Goal: Task Accomplishment & Management: Manage account settings

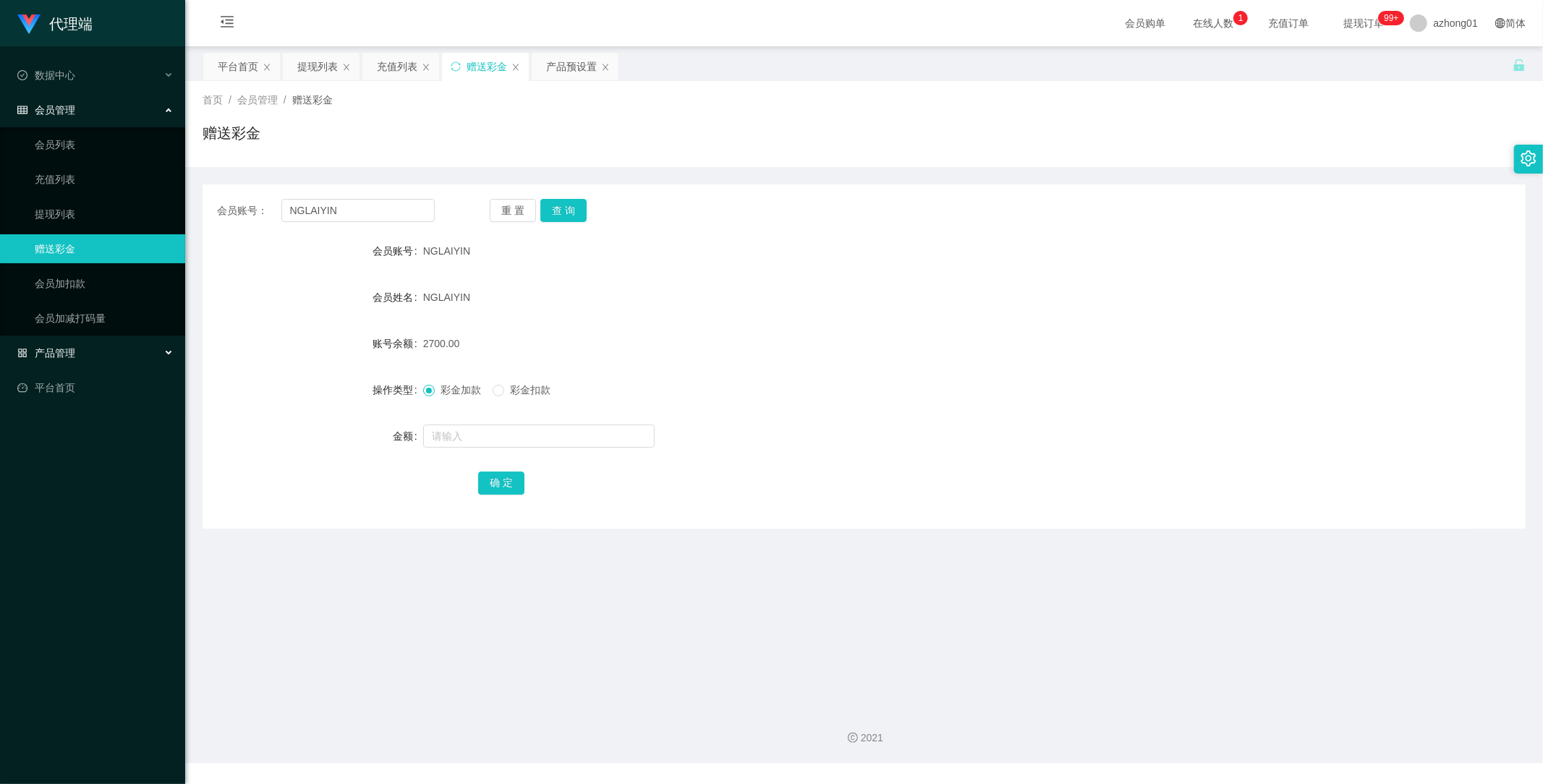
click at [67, 348] on span "产品管理" at bounding box center [47, 352] width 58 height 11
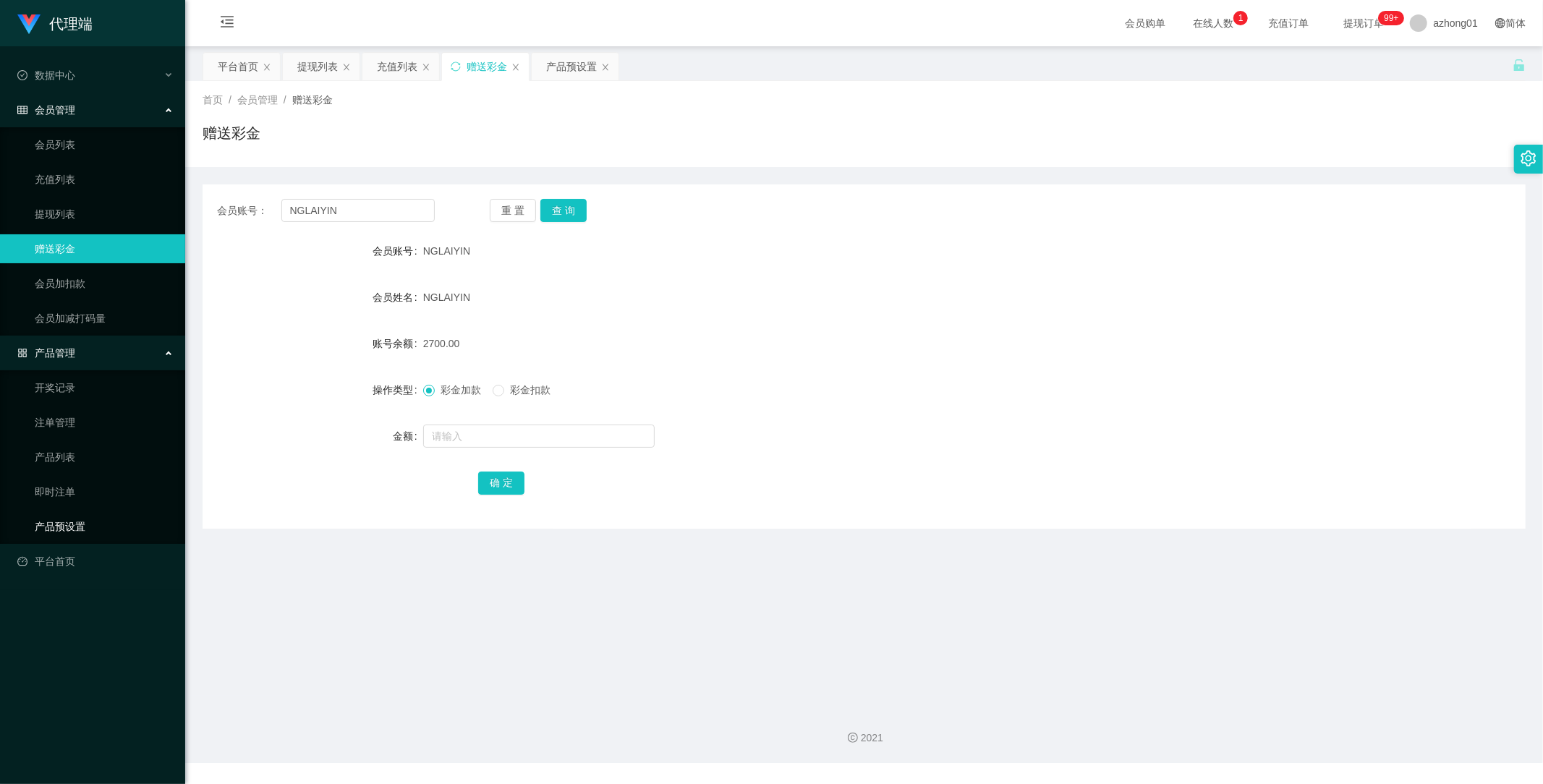
click at [78, 524] on link "产品预设置" at bounding box center [103, 526] width 139 height 29
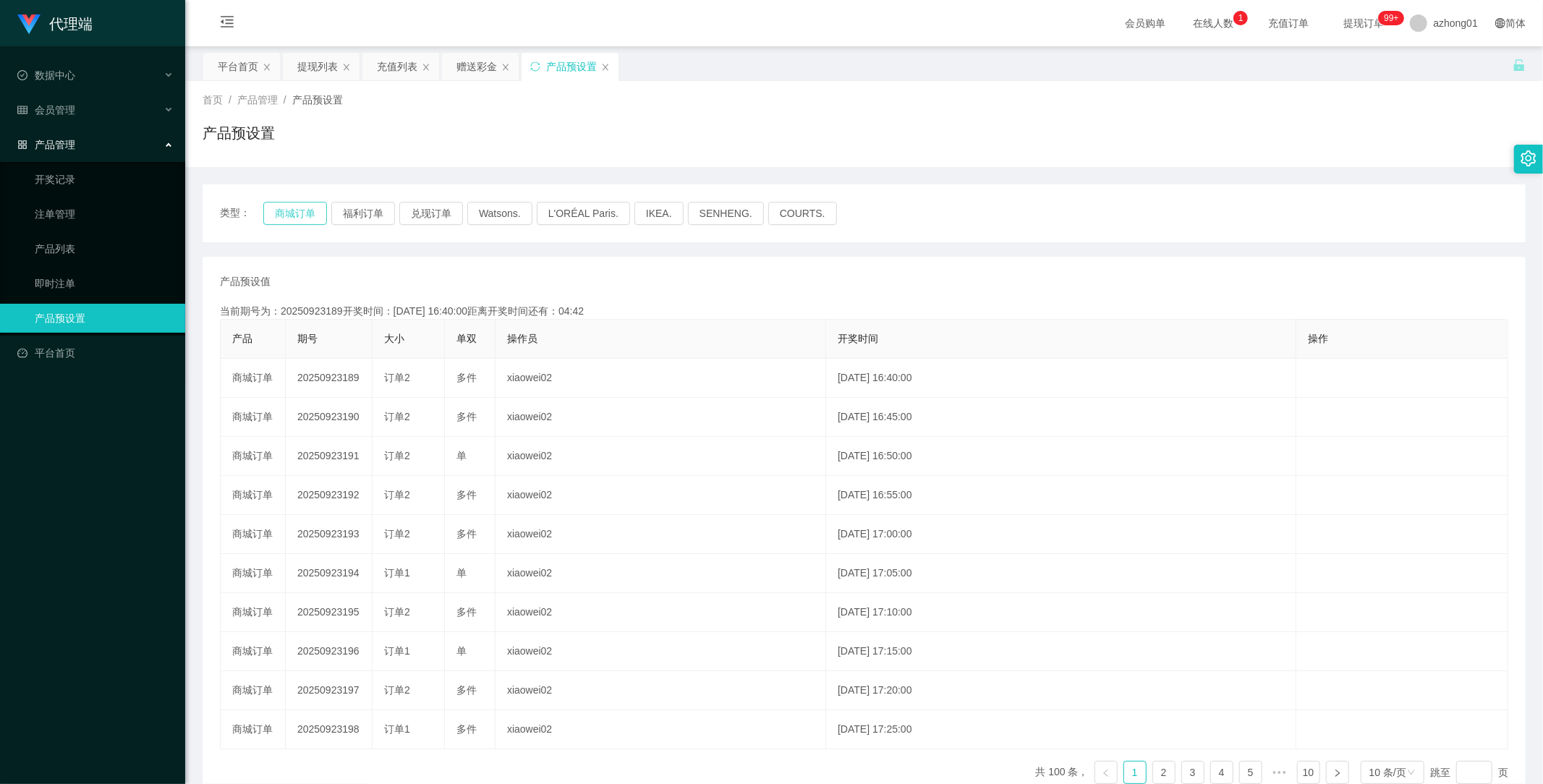
click at [284, 213] on button "商城订单" at bounding box center [295, 213] width 63 height 23
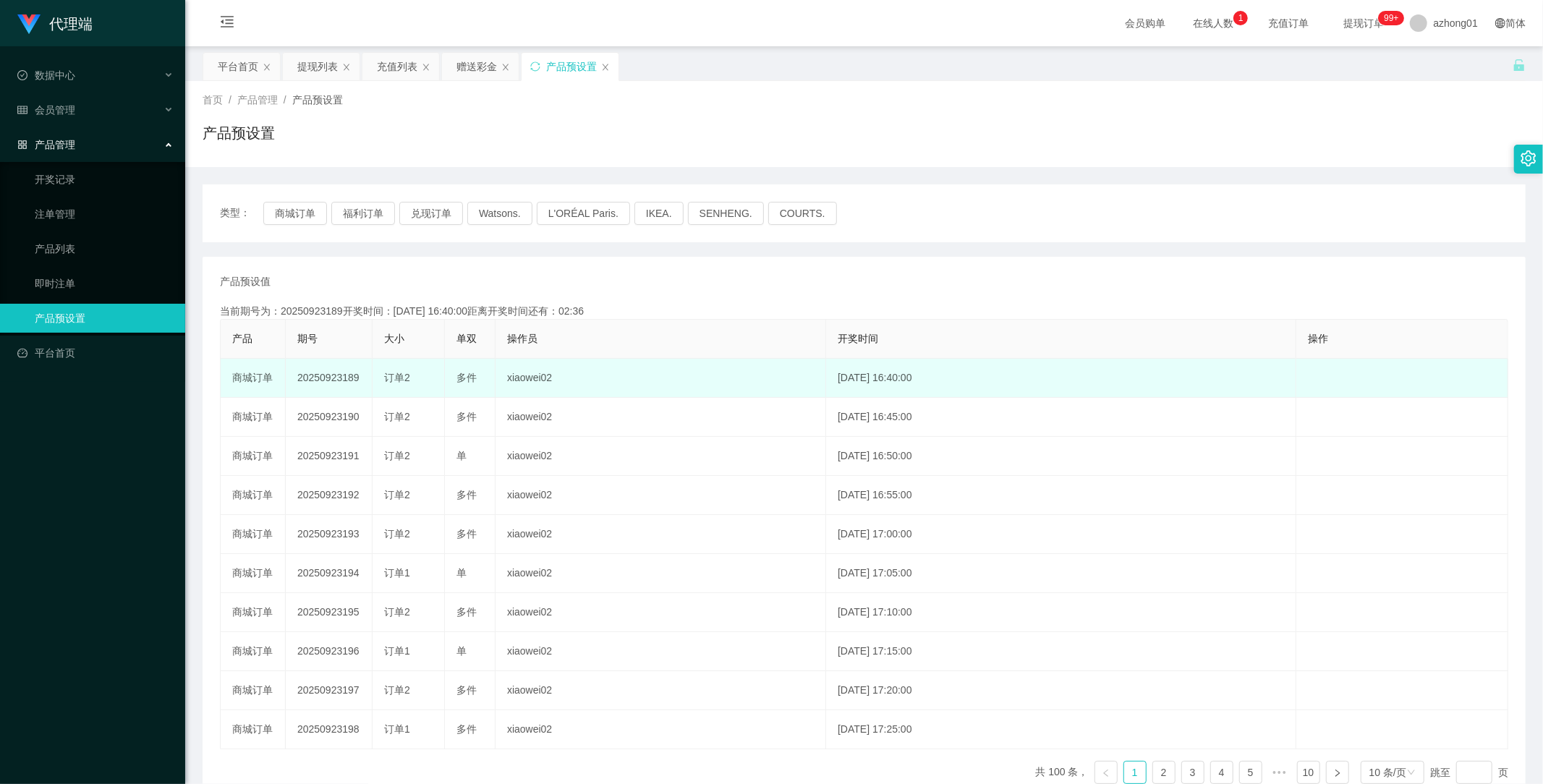
click at [340, 383] on td "20250923189" at bounding box center [328, 378] width 87 height 39
copy td "20250923189"
click at [334, 375] on td "20250923189" at bounding box center [328, 378] width 87 height 39
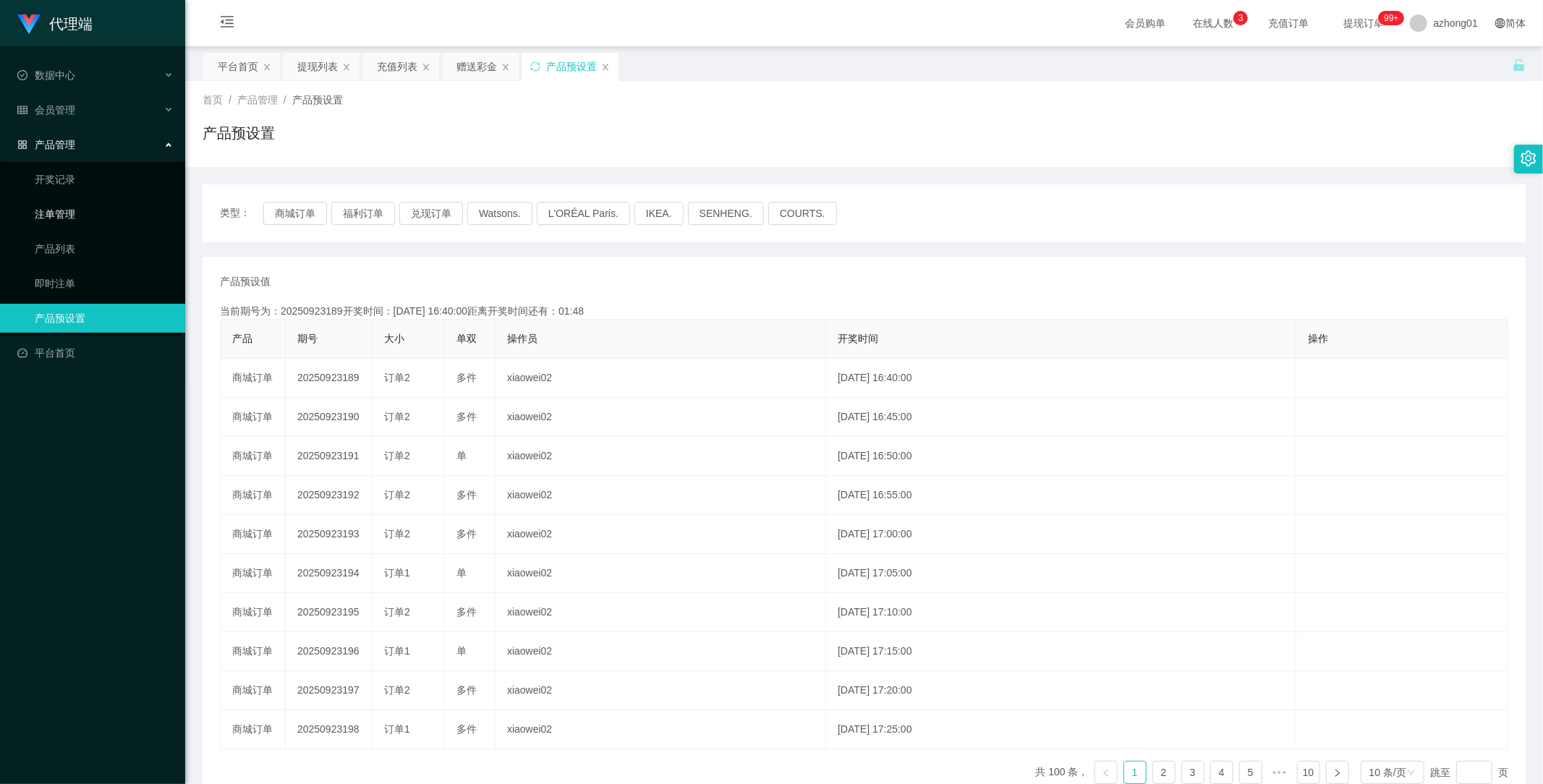
click at [62, 210] on link "注单管理" at bounding box center [103, 213] width 139 height 29
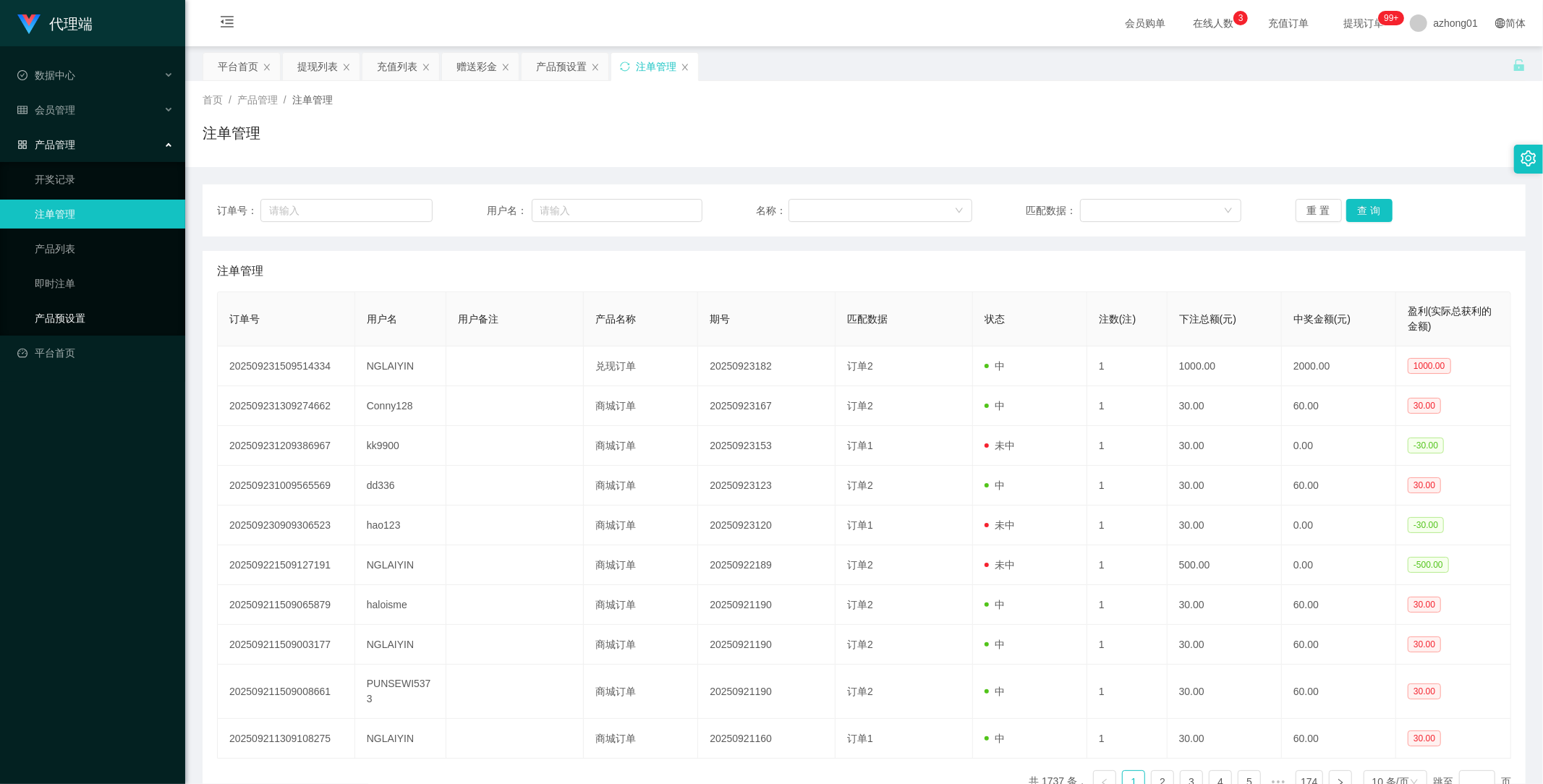
click at [60, 319] on link "产品预设置" at bounding box center [103, 318] width 139 height 29
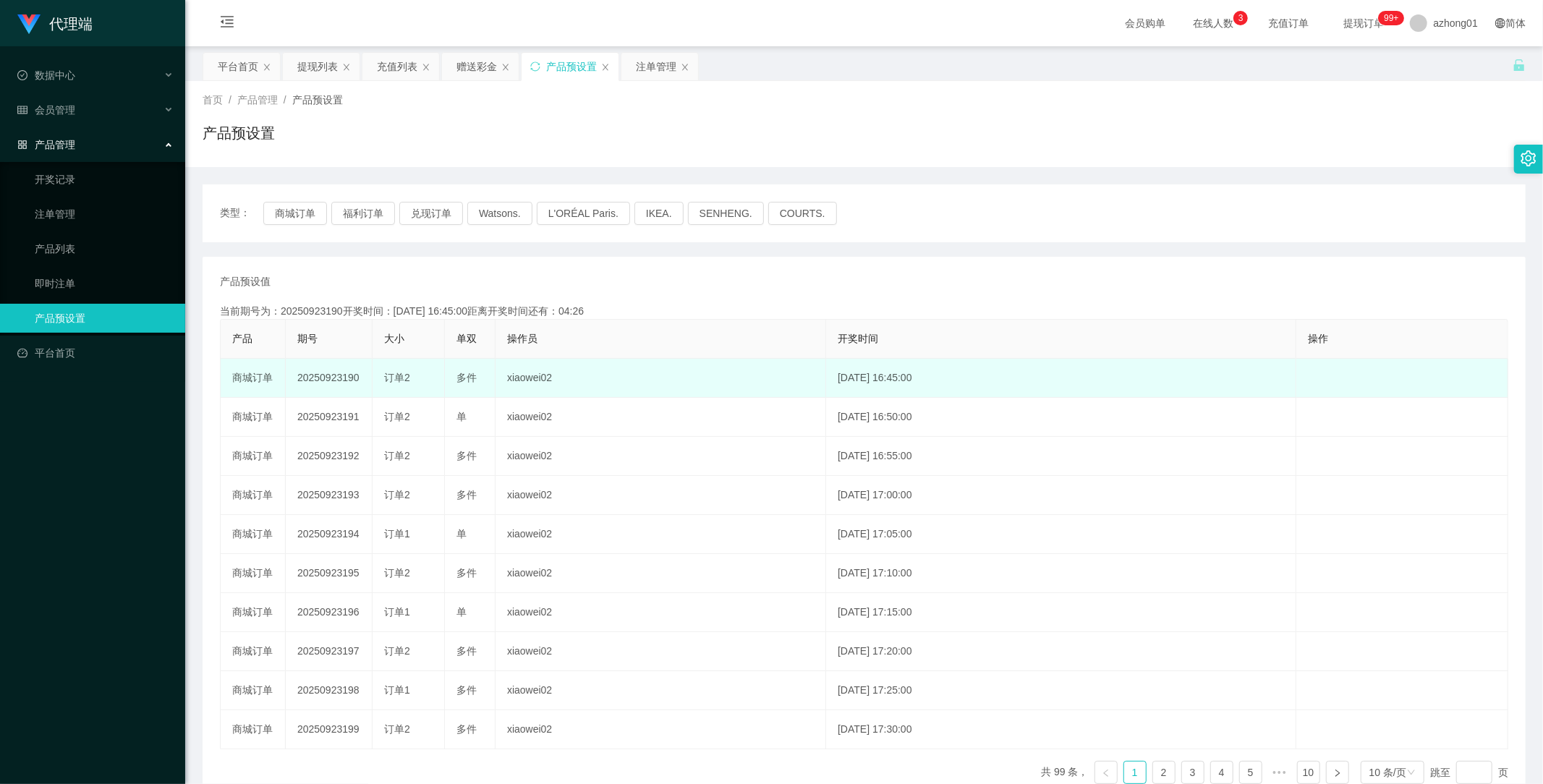
click at [333, 379] on td "20250923190" at bounding box center [328, 378] width 87 height 39
copy td "20250923190"
click at [333, 379] on td "20250923190" at bounding box center [328, 378] width 87 height 39
copy td "20250923190"
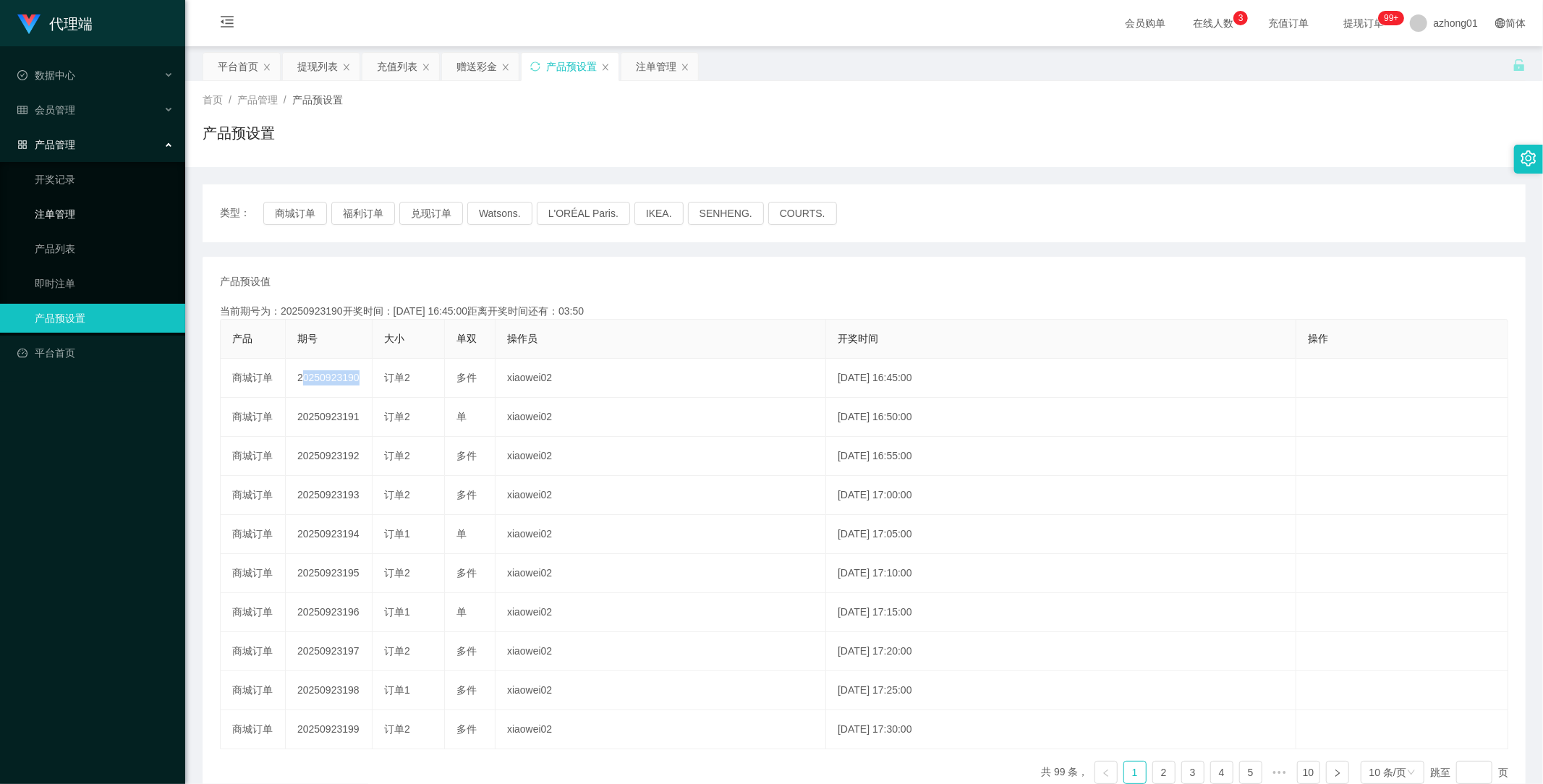
click at [68, 205] on link "注单管理" at bounding box center [103, 213] width 139 height 29
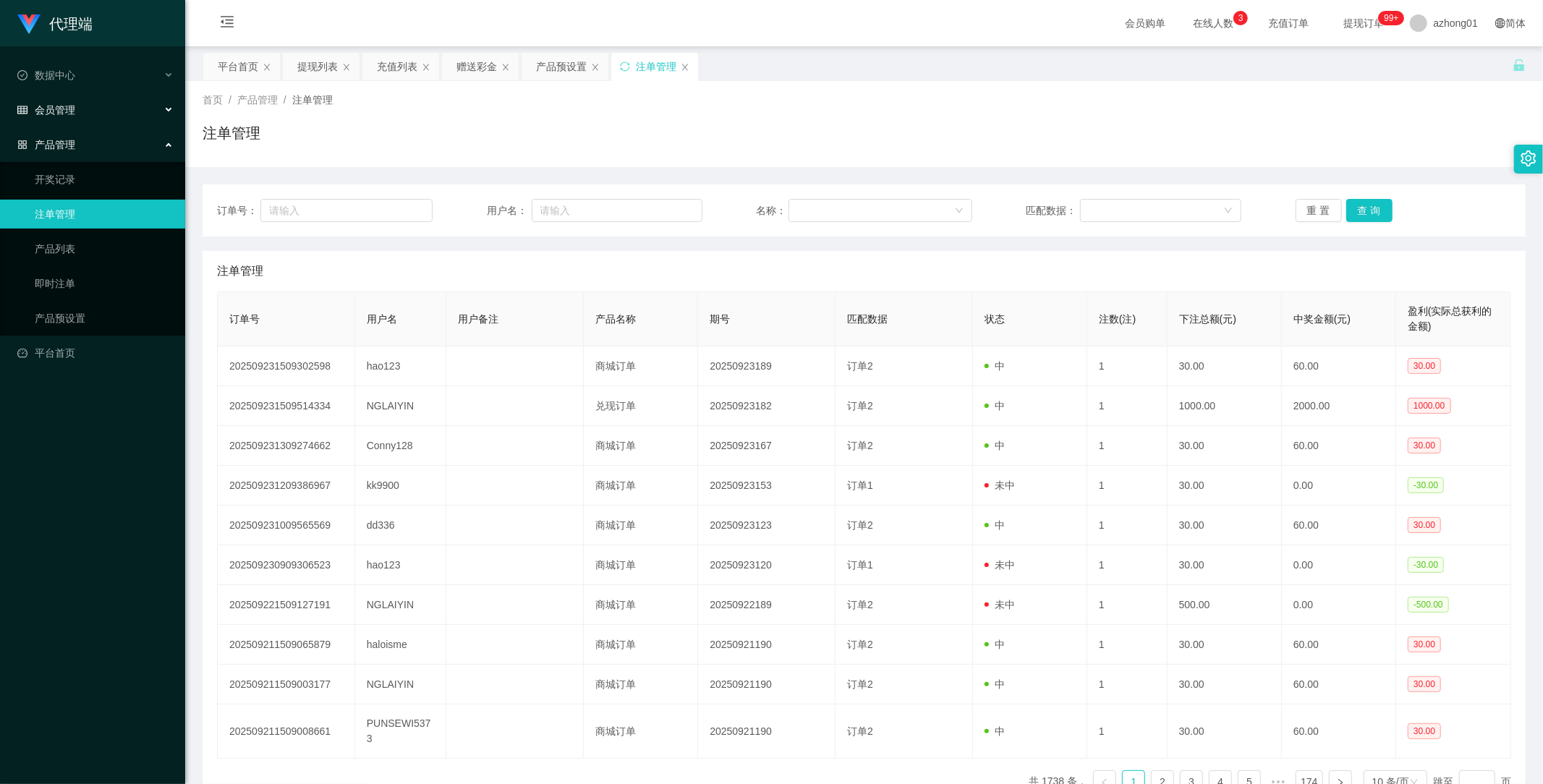
click at [62, 104] on span "会员管理" at bounding box center [47, 110] width 58 height 11
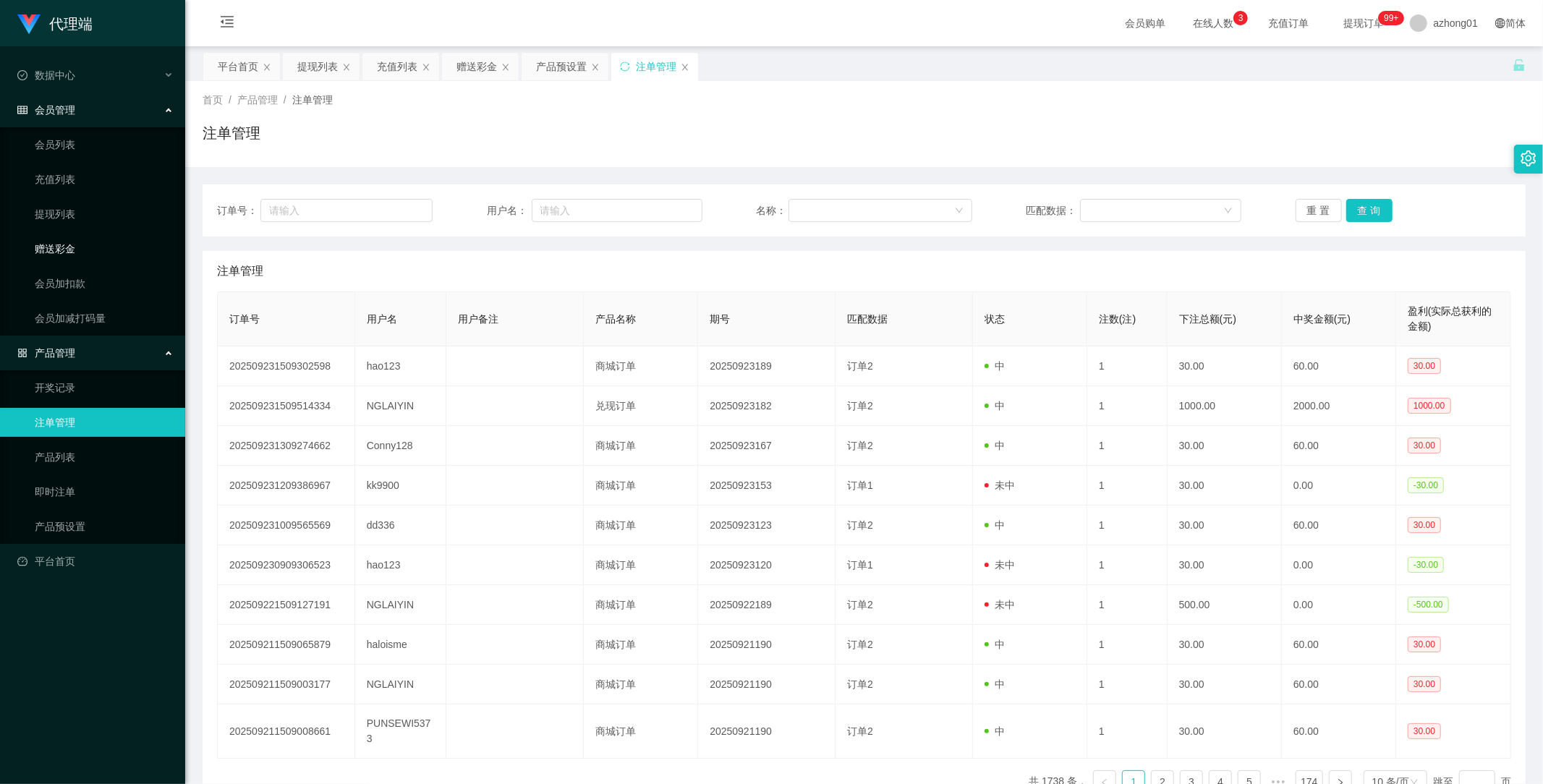
click at [62, 255] on link "赠送彩金" at bounding box center [103, 248] width 139 height 29
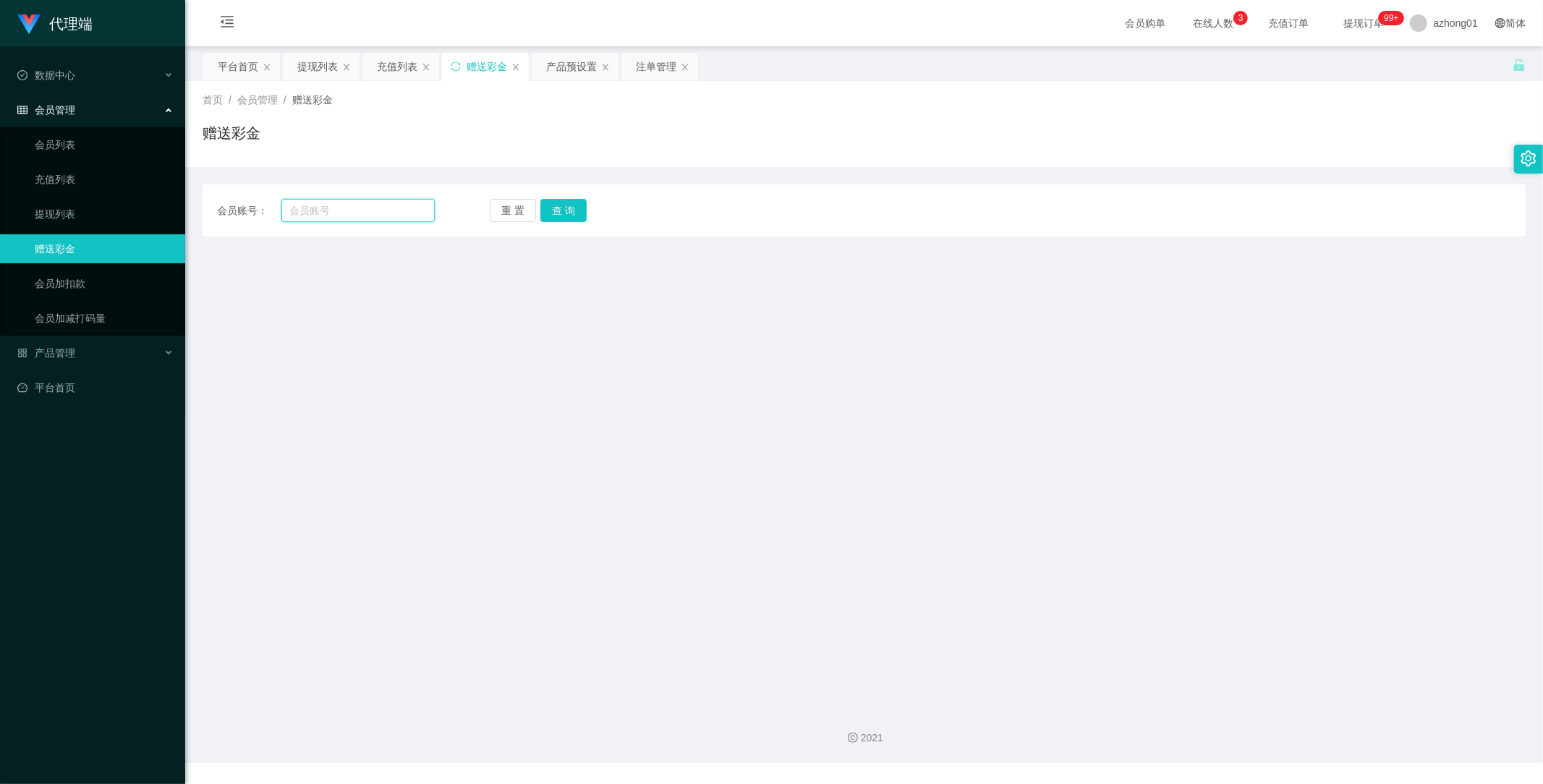
drag, startPoint x: 358, startPoint y: 205, endPoint x: 392, endPoint y: 220, distance: 37.2
click at [358, 205] on input "text" at bounding box center [358, 210] width 154 height 23
paste input "dd336"
type input "dd336"
click at [553, 213] on button "查 询" at bounding box center [563, 210] width 47 height 23
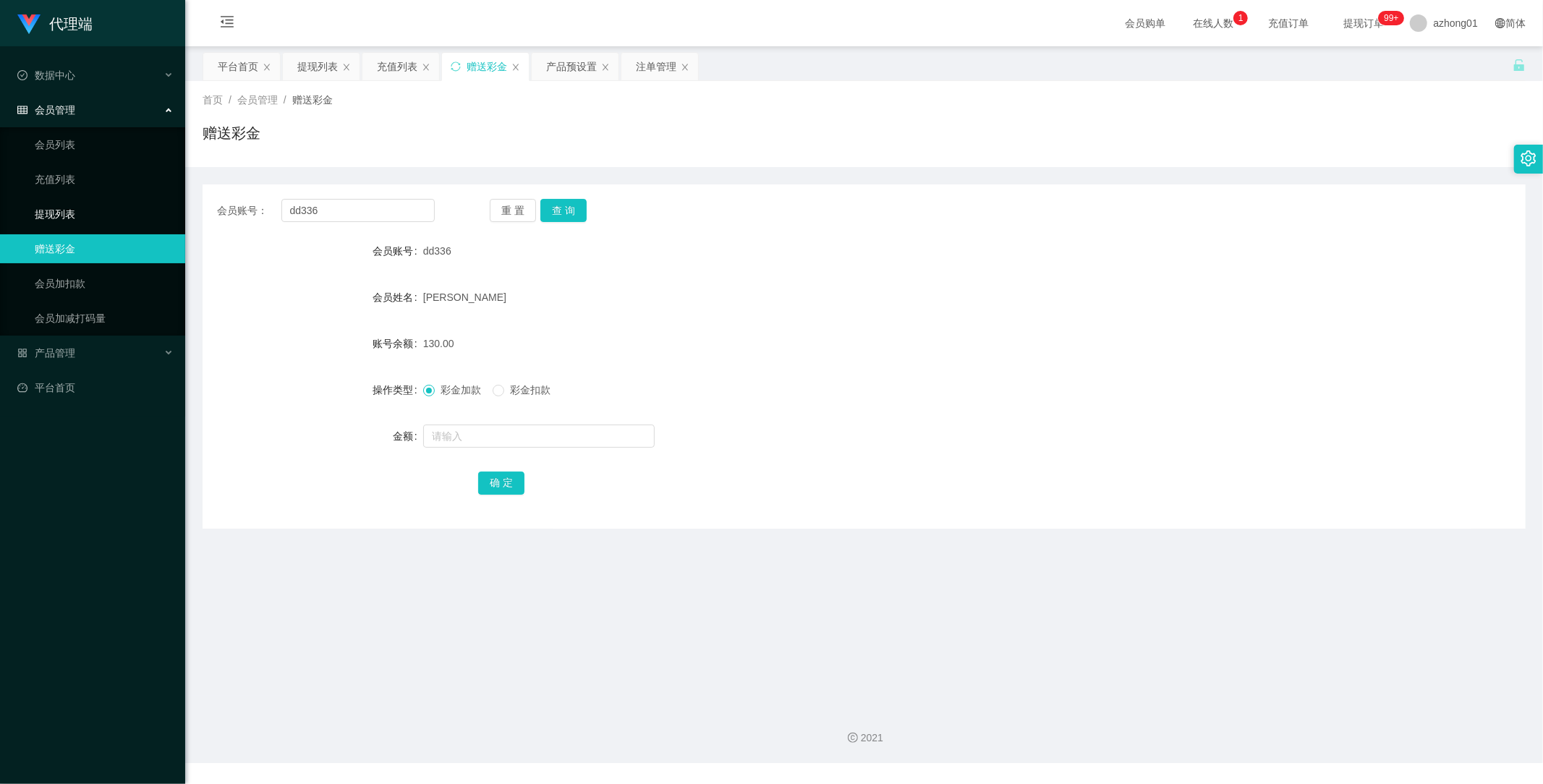
click at [62, 207] on link "提现列表" at bounding box center [103, 213] width 139 height 29
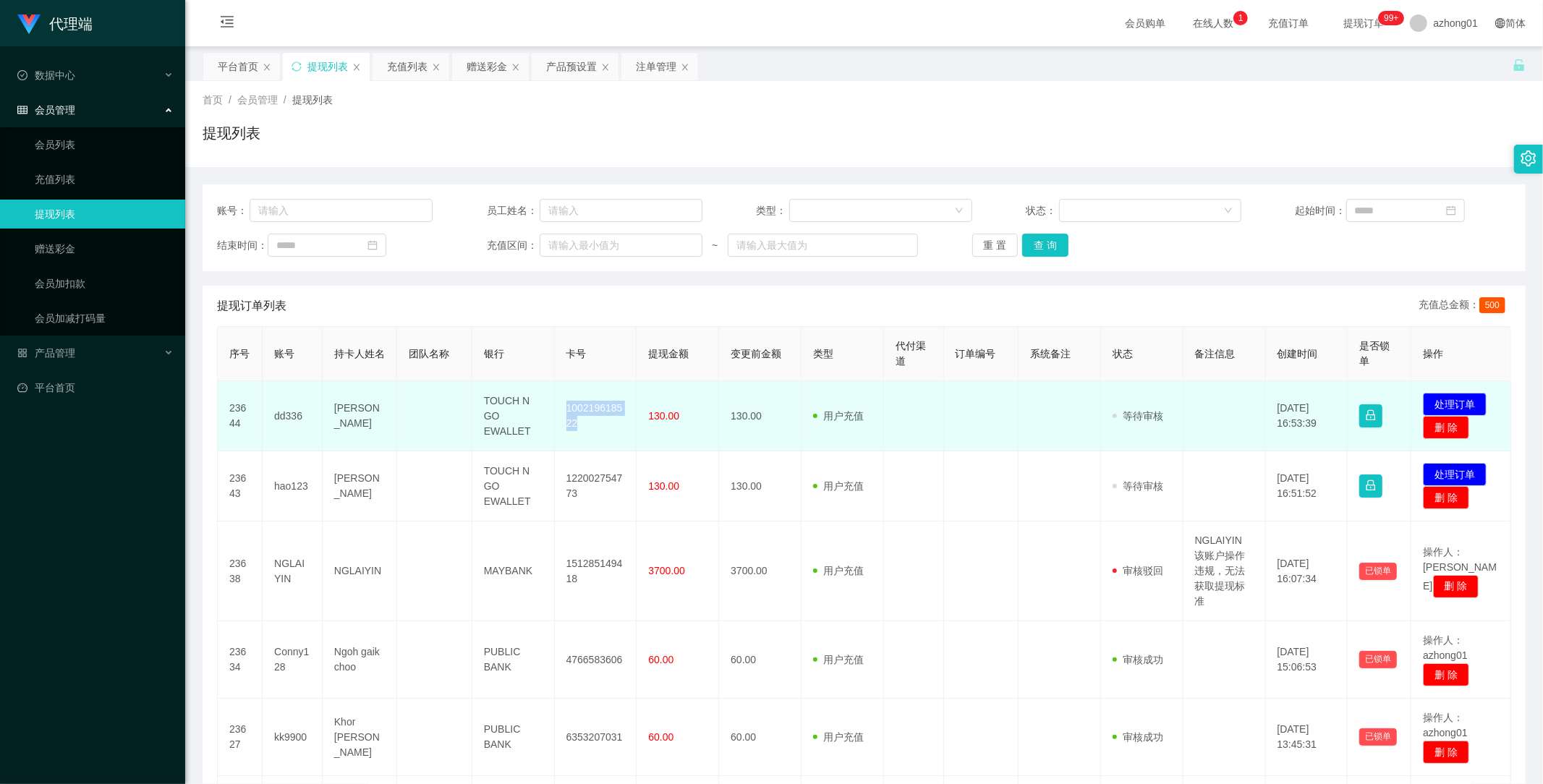
drag, startPoint x: 562, startPoint y: 404, endPoint x: 592, endPoint y: 427, distance: 37.8
click at [592, 427] on td "100219618522" at bounding box center [596, 416] width 82 height 70
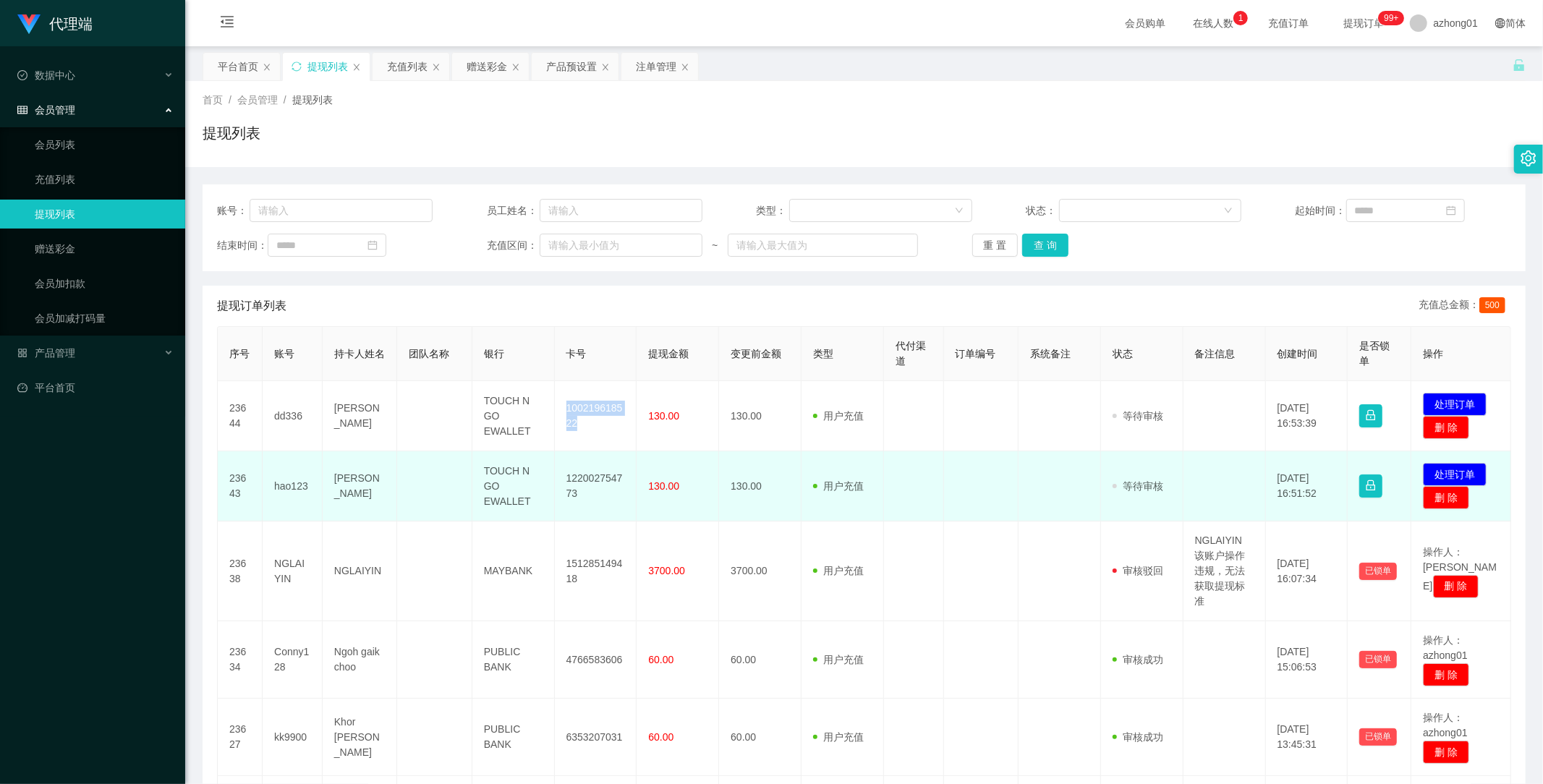
copy td "100219618522"
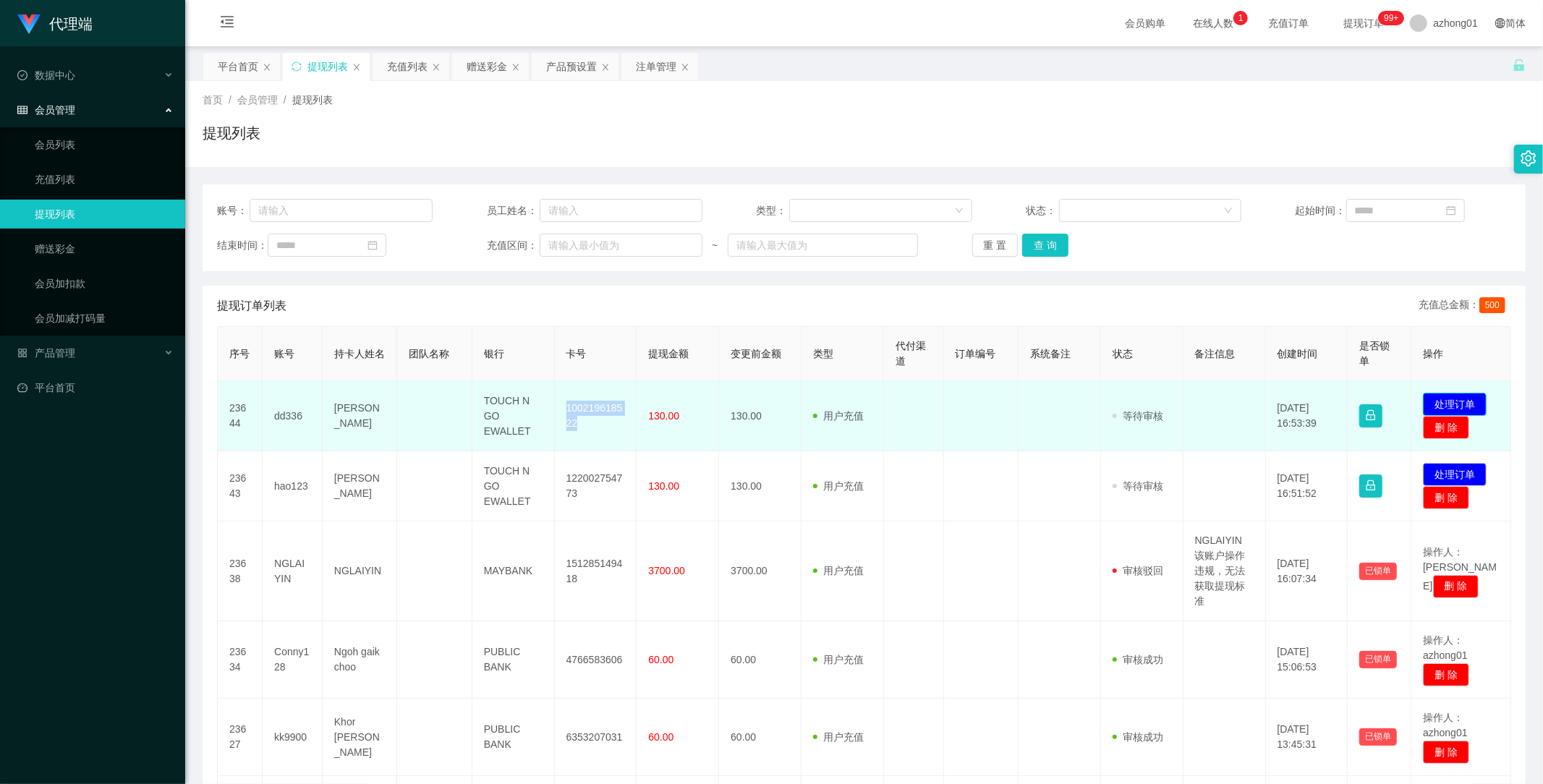
click at [1448, 396] on button "处理订单" at bounding box center [1454, 404] width 63 height 23
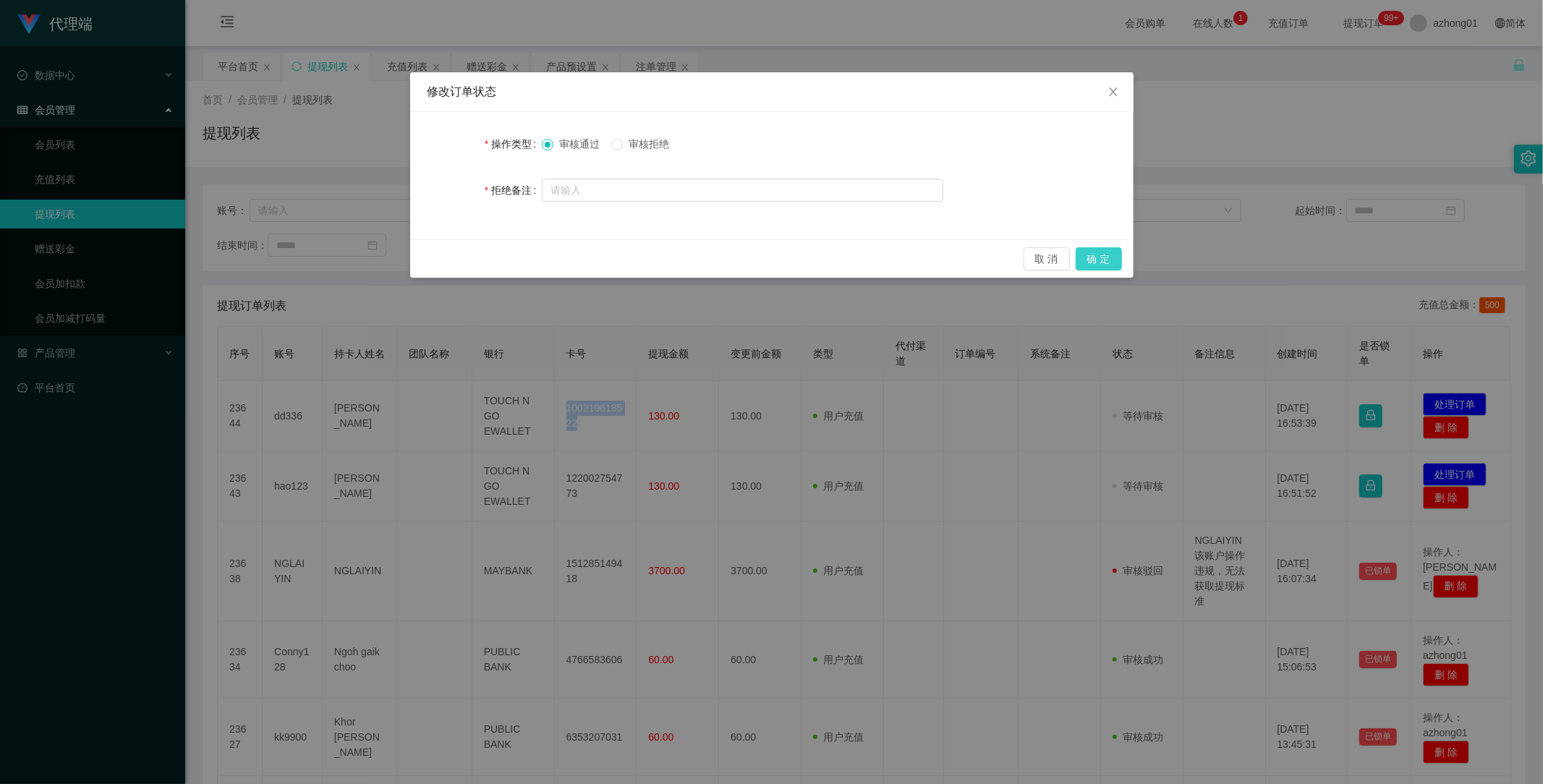
drag, startPoint x: 1108, startPoint y: 260, endPoint x: 1111, endPoint y: 276, distance: 16.3
click at [1108, 260] on button "确 定" at bounding box center [1098, 258] width 47 height 23
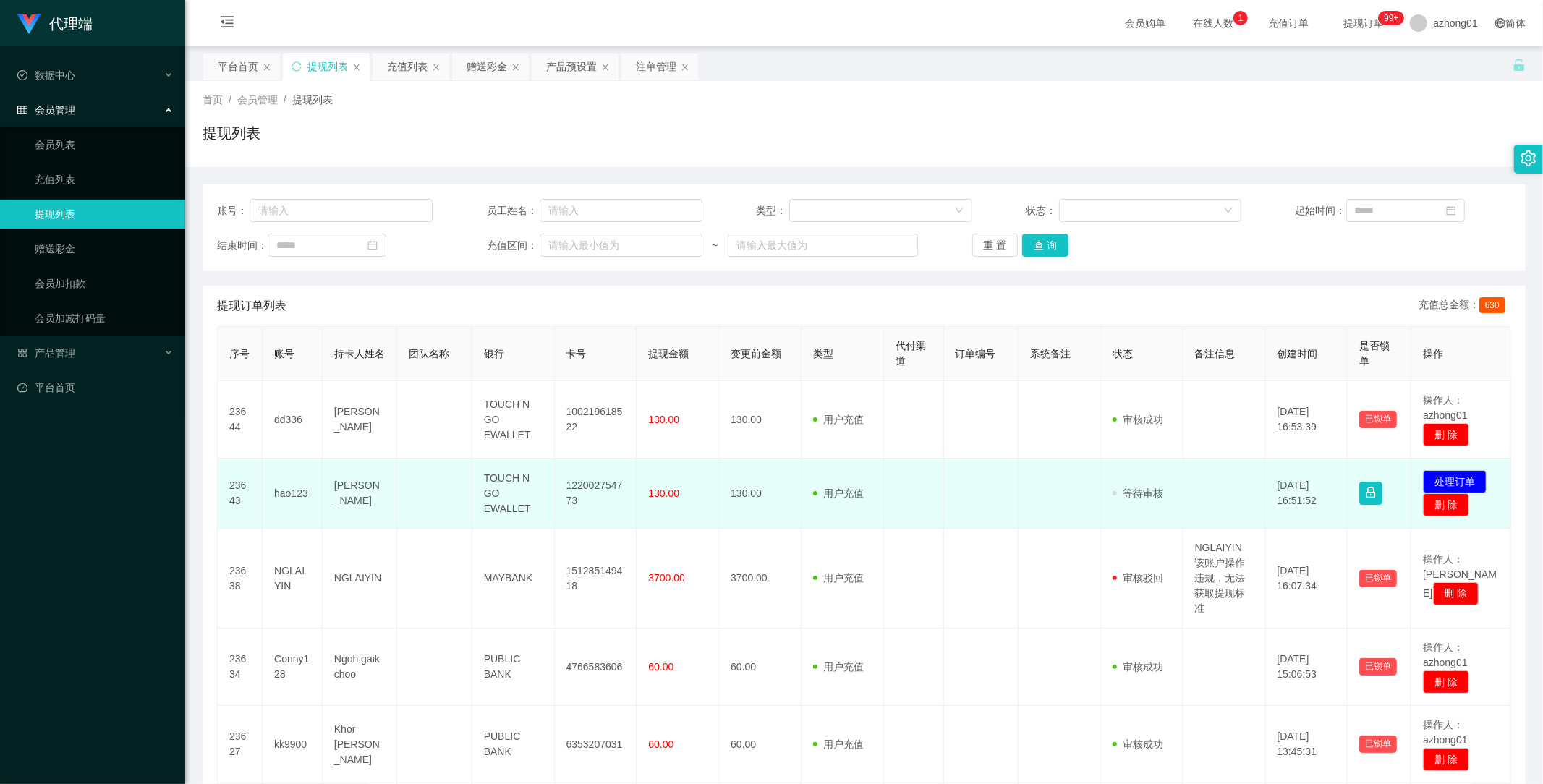
click at [582, 508] on td "122002754773" at bounding box center [596, 493] width 82 height 70
drag, startPoint x: 558, startPoint y: 483, endPoint x: 601, endPoint y: 515, distance: 53.6
click at [601, 515] on td "122002754773" at bounding box center [596, 493] width 82 height 70
copy td "122002754773"
click at [1445, 477] on button "处理订单" at bounding box center [1454, 481] width 63 height 23
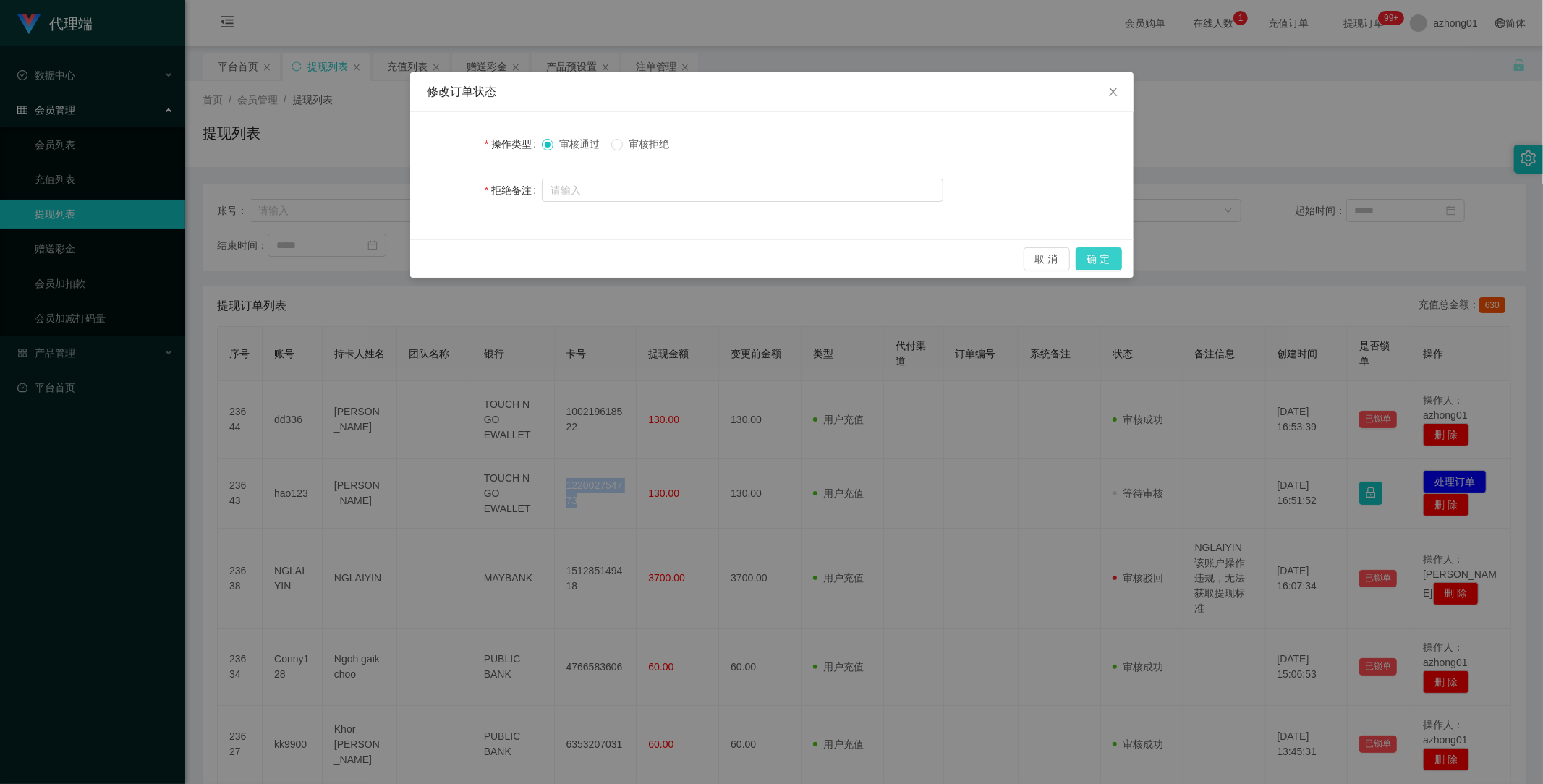
click at [1101, 262] on button "确 定" at bounding box center [1098, 258] width 47 height 23
